Goal: Navigation & Orientation: Find specific page/section

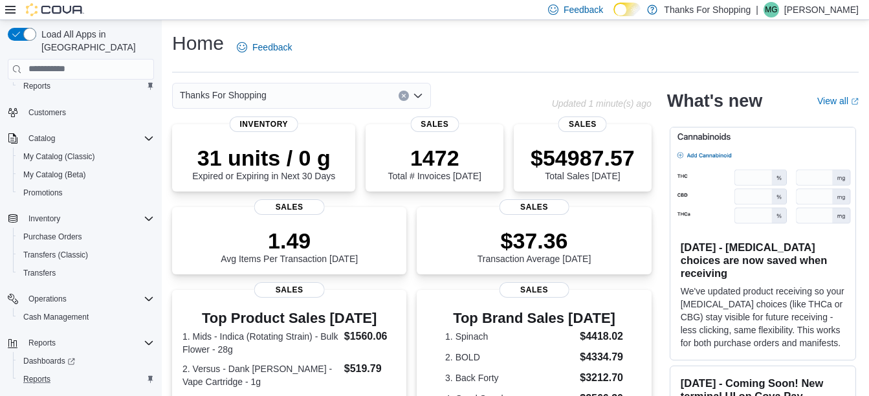
scroll to position [43, 0]
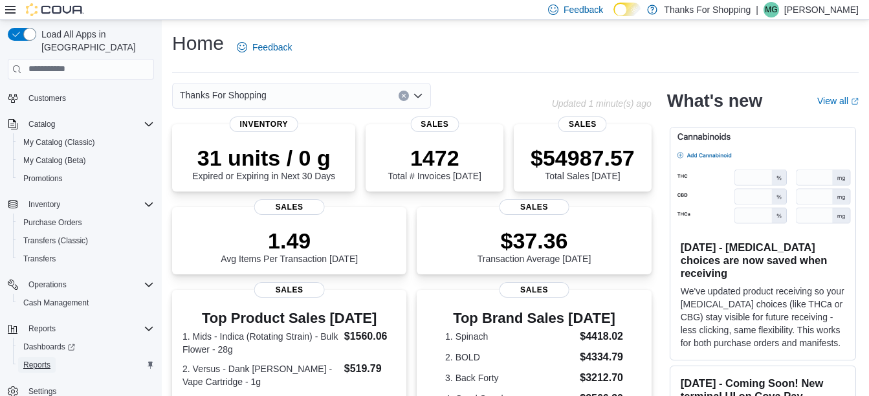
click at [37, 360] on span "Reports" at bounding box center [36, 365] width 27 height 10
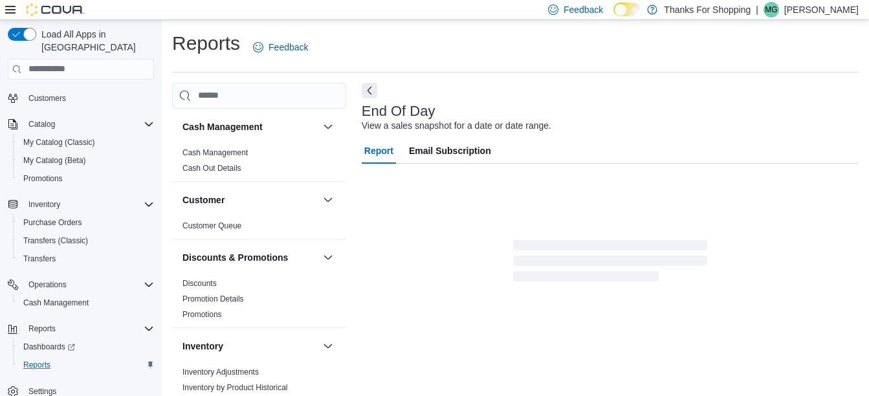
scroll to position [20, 0]
